Goal: Check status

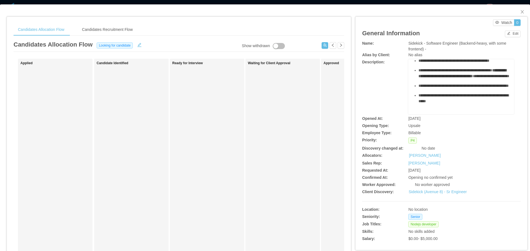
scroll to position [191, 0]
